Goal: Navigation & Orientation: Find specific page/section

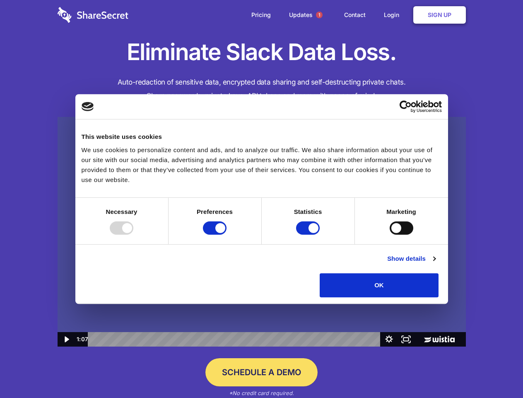
click at [261, 199] on img at bounding box center [262, 232] width 409 height 230
click at [133, 235] on div at bounding box center [122, 227] width 24 height 13
click at [227, 235] on input "Preferences" at bounding box center [215, 227] width 24 height 13
checkbox input "false"
click at [309, 235] on input "Statistics" at bounding box center [308, 227] width 24 height 13
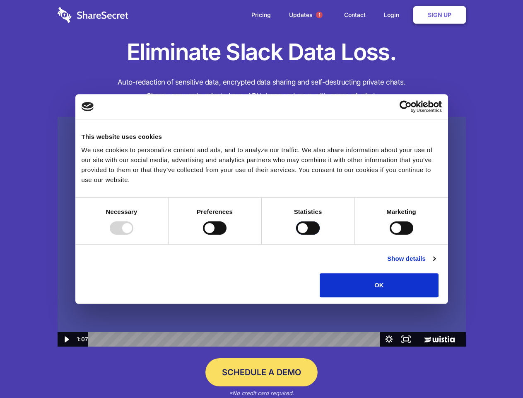
checkbox input "false"
click at [390, 235] on input "Marketing" at bounding box center [402, 227] width 24 height 13
checkbox input "true"
click at [435, 264] on link "Show details" at bounding box center [411, 259] width 48 height 10
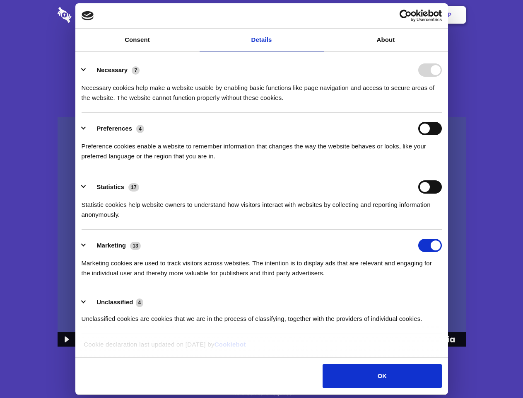
click at [442, 113] on li "Necessary 7 Necessary cookies help make a website usable by enabling basic func…" at bounding box center [262, 83] width 360 height 58
click at [319, 15] on span "1" at bounding box center [319, 15] width 7 height 7
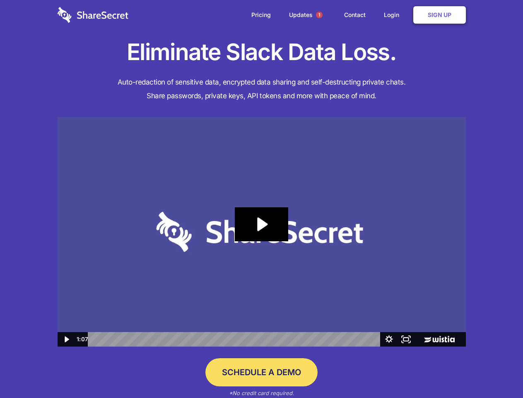
click at [262, 232] on icon "Play Video: Sharesecret Slack Extension" at bounding box center [261, 224] width 53 height 34
